Goal: Check status: Check status

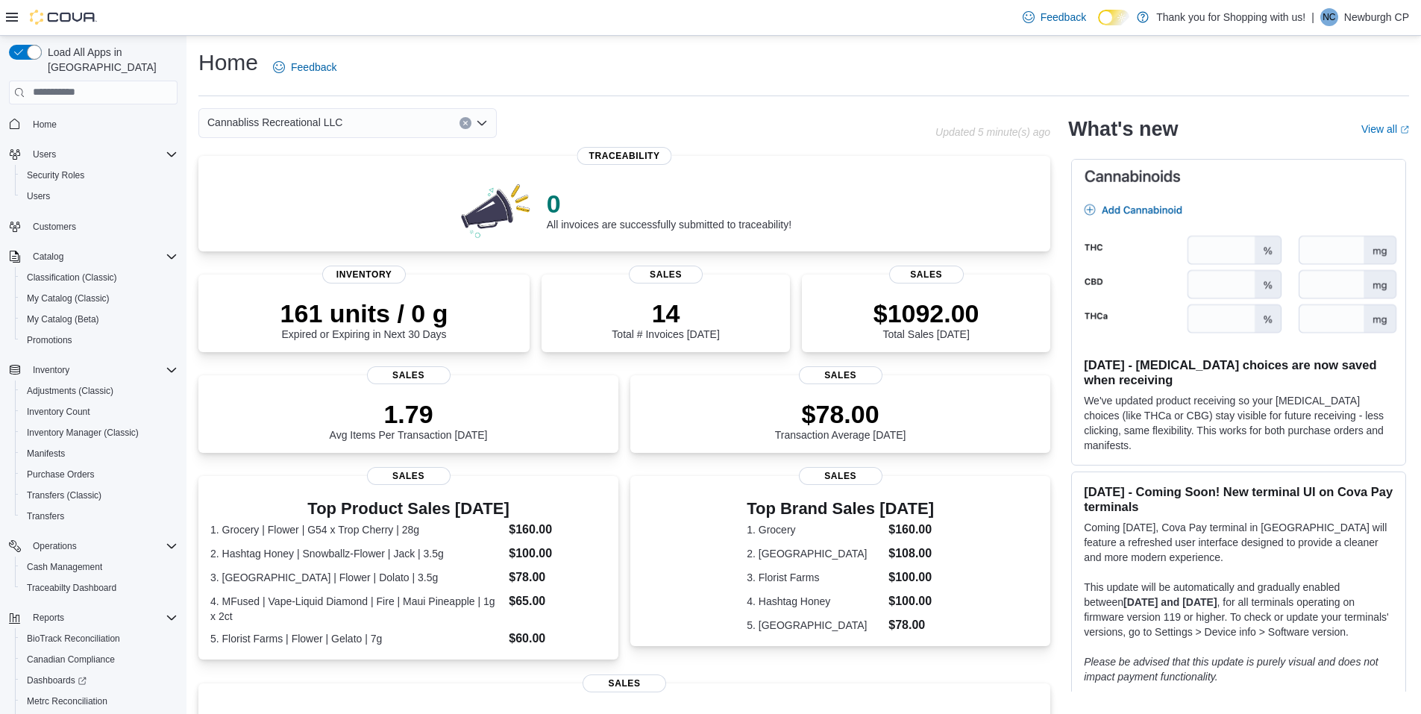
click at [395, 131] on div "Cannabliss Recreational LLC" at bounding box center [347, 123] width 298 height 30
click at [662, 322] on p "14" at bounding box center [665, 312] width 107 height 30
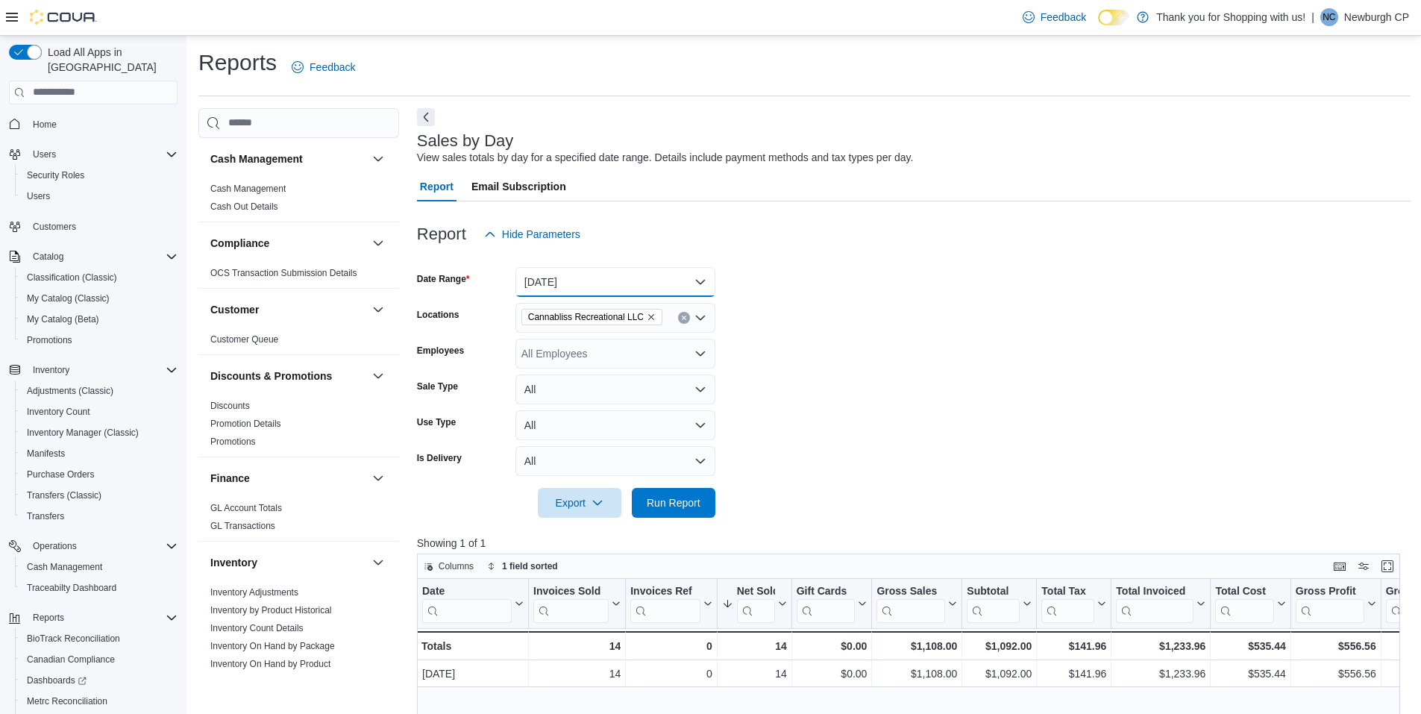
click at [580, 287] on button "[DATE]" at bounding box center [616, 282] width 200 height 30
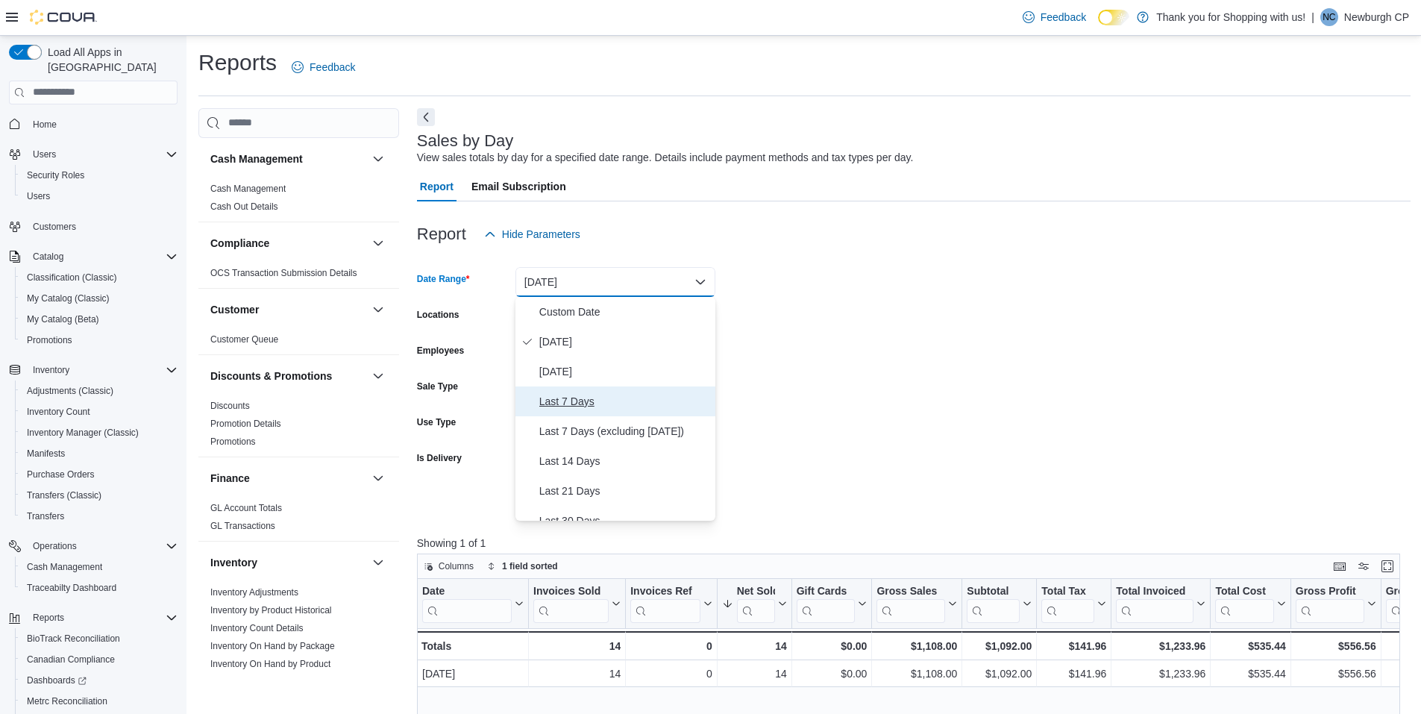
click at [590, 400] on span "Last 7 Days" at bounding box center [624, 401] width 170 height 18
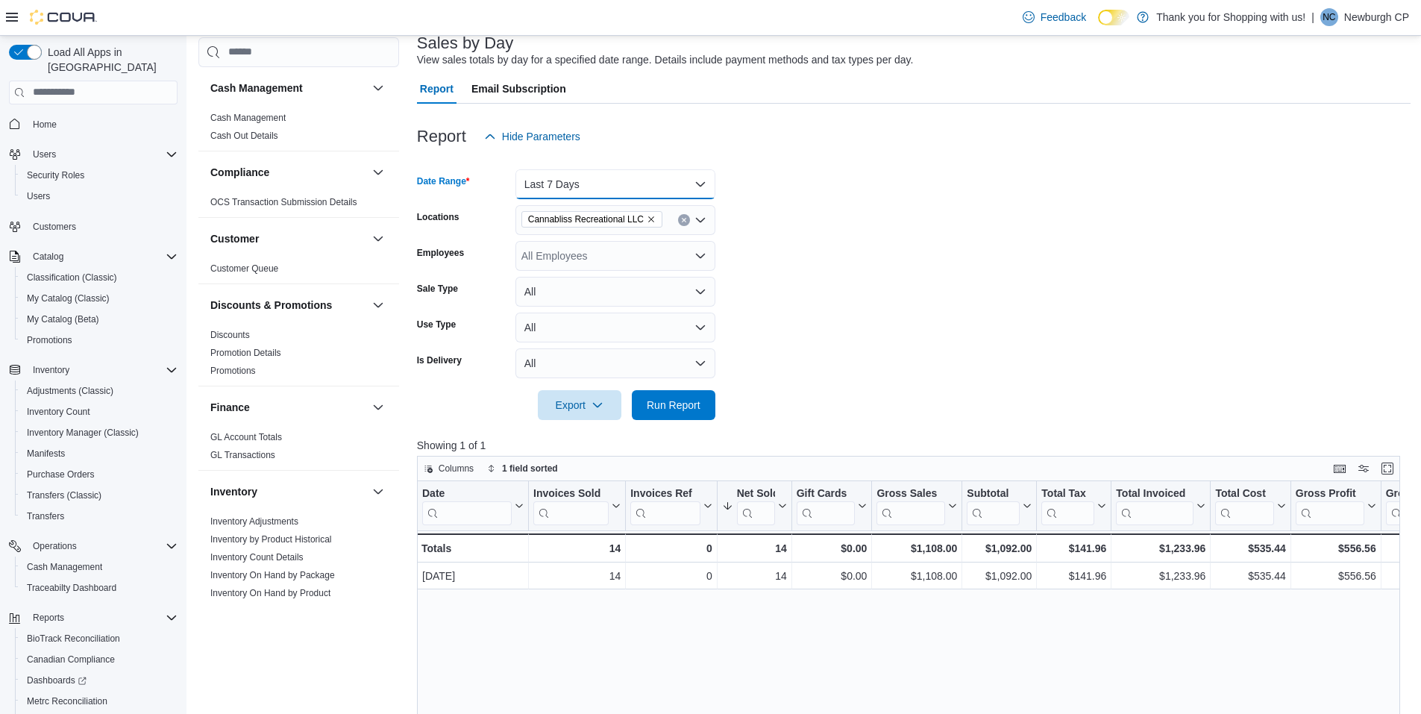
scroll to position [149, 0]
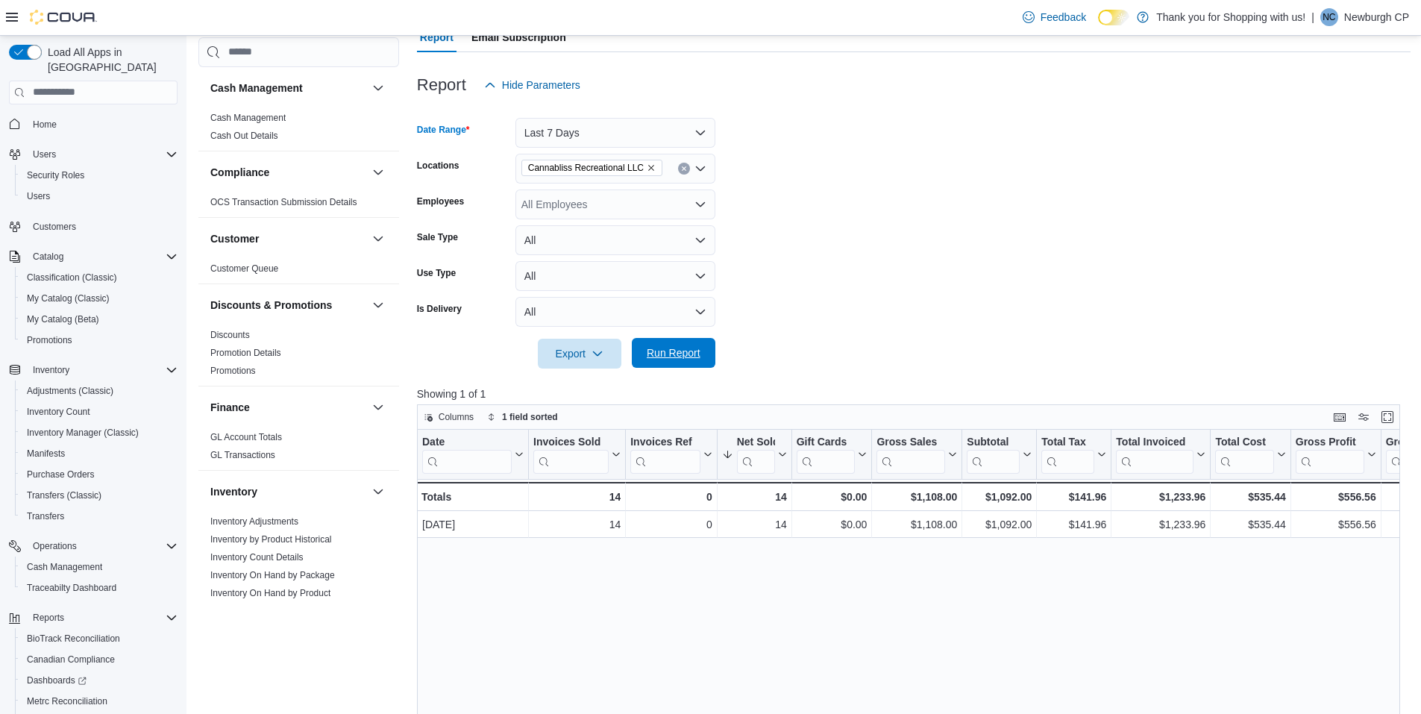
click at [671, 357] on span "Run Report" at bounding box center [674, 352] width 54 height 15
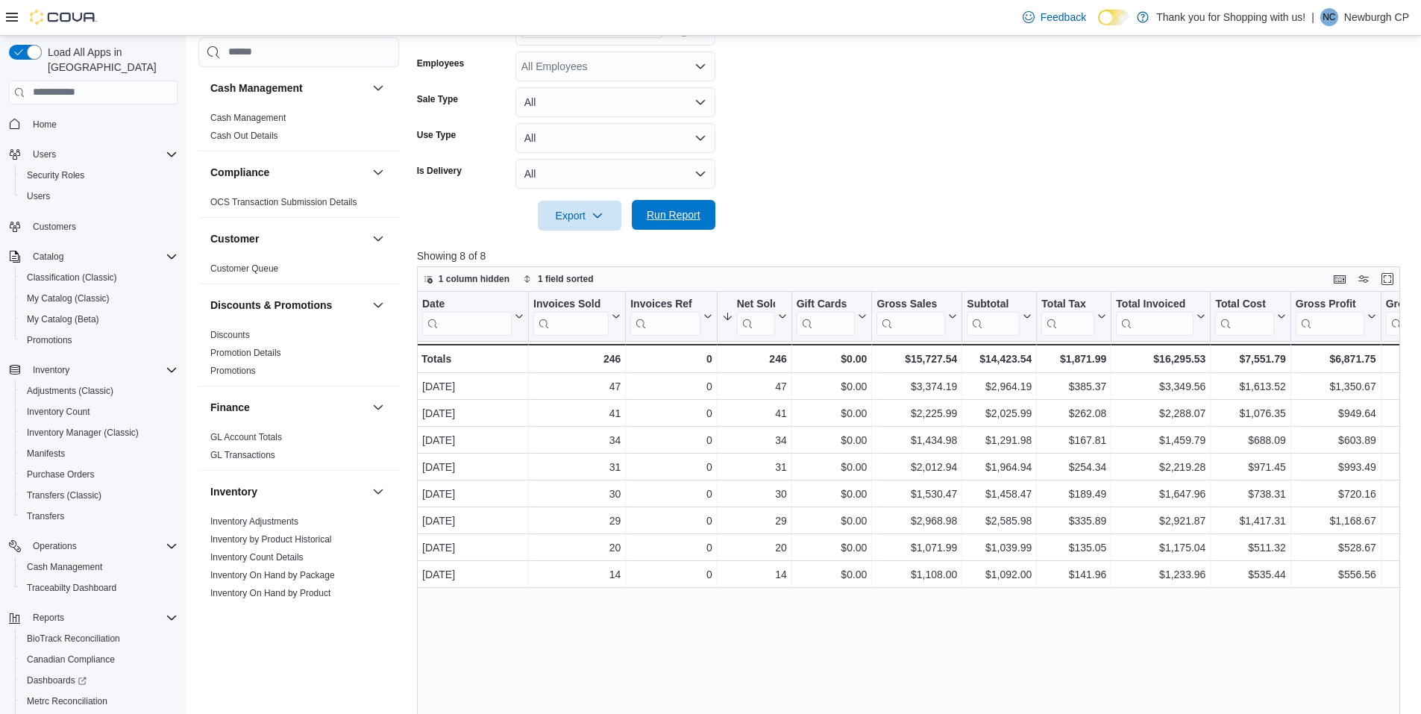
scroll to position [298, 0]
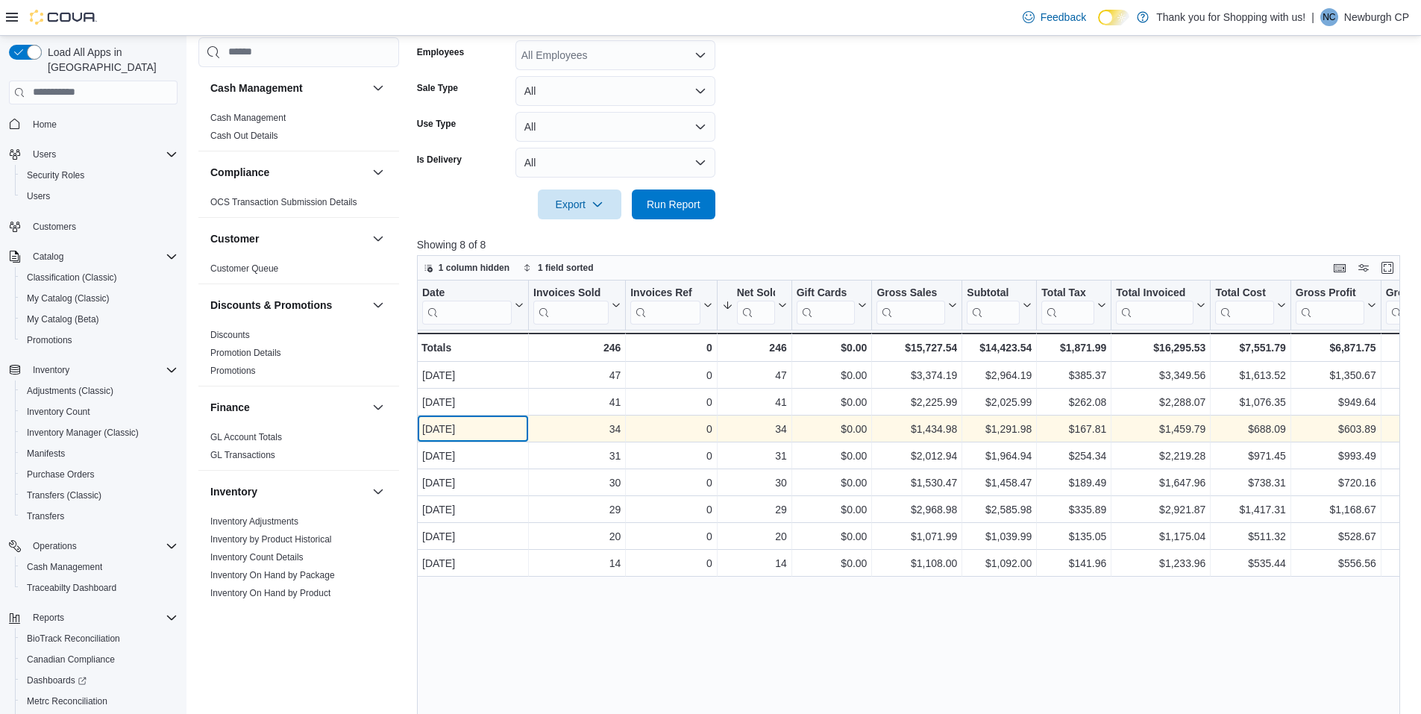
drag, startPoint x: 486, startPoint y: 427, endPoint x: 700, endPoint y: 440, distance: 214.5
click at [700, 440] on div "[DATE] - Date, column 1, row 3 34 - Invoices Sold, column 2, row 3 0 - Invoices…" at bounding box center [1185, 429] width 1536 height 27
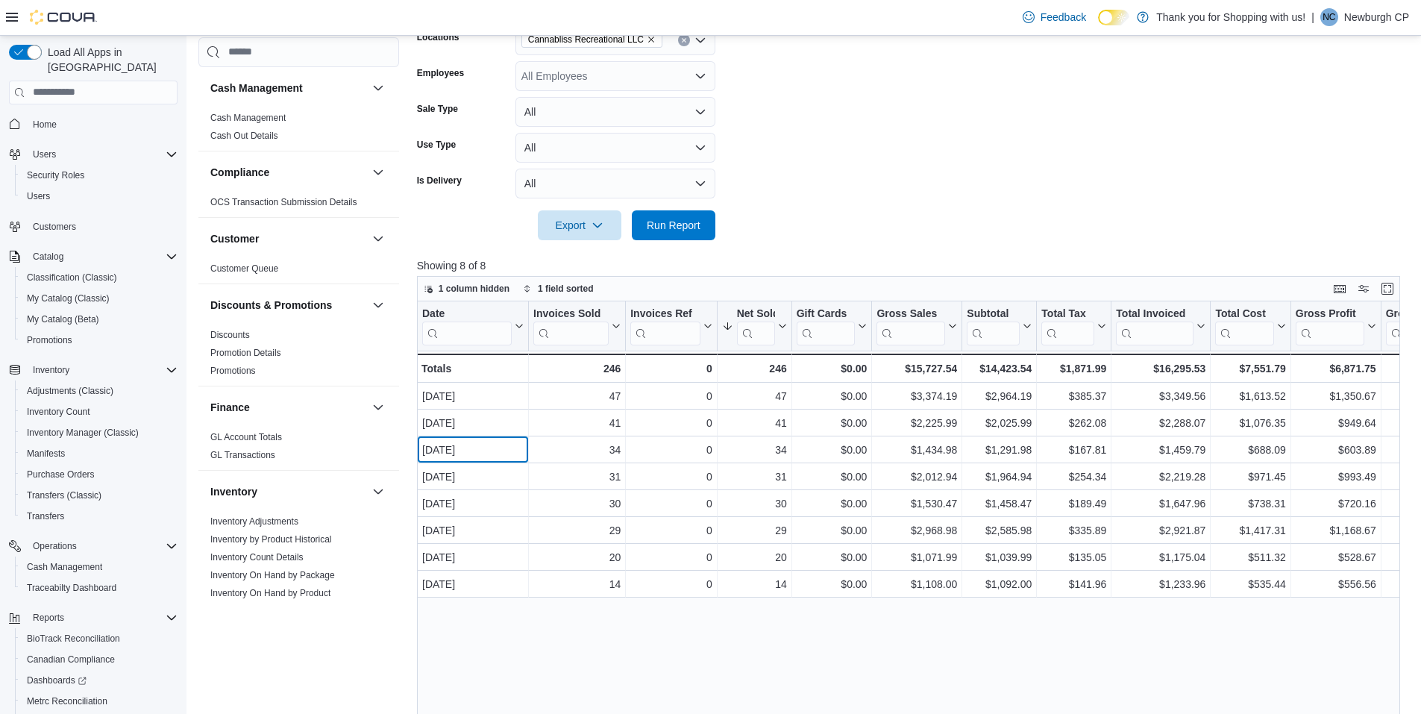
scroll to position [224, 0]
